Goal: Task Accomplishment & Management: Manage account settings

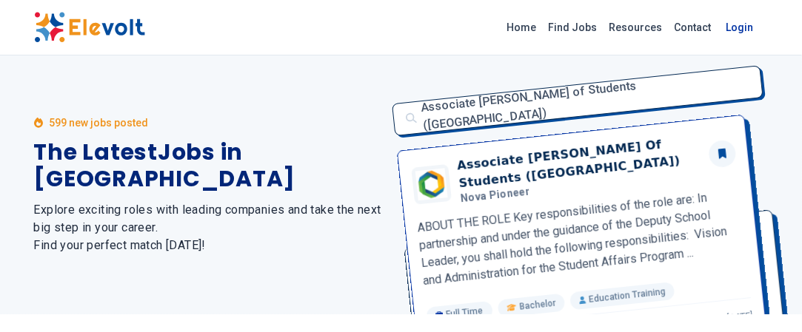
click at [751, 28] on link "Login" at bounding box center [739, 28] width 45 height 30
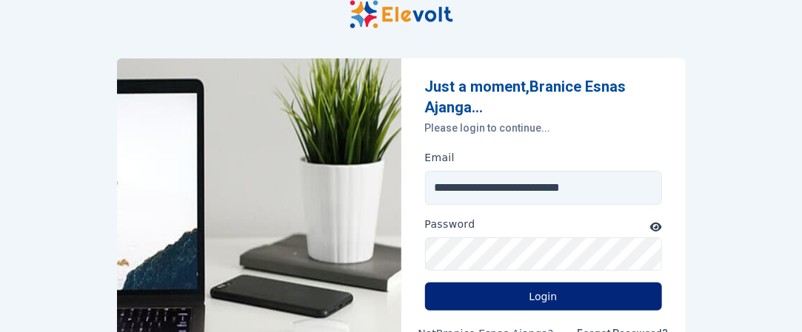
click at [608, 293] on button "Login" at bounding box center [543, 297] width 237 height 28
